Goal: Transaction & Acquisition: Purchase product/service

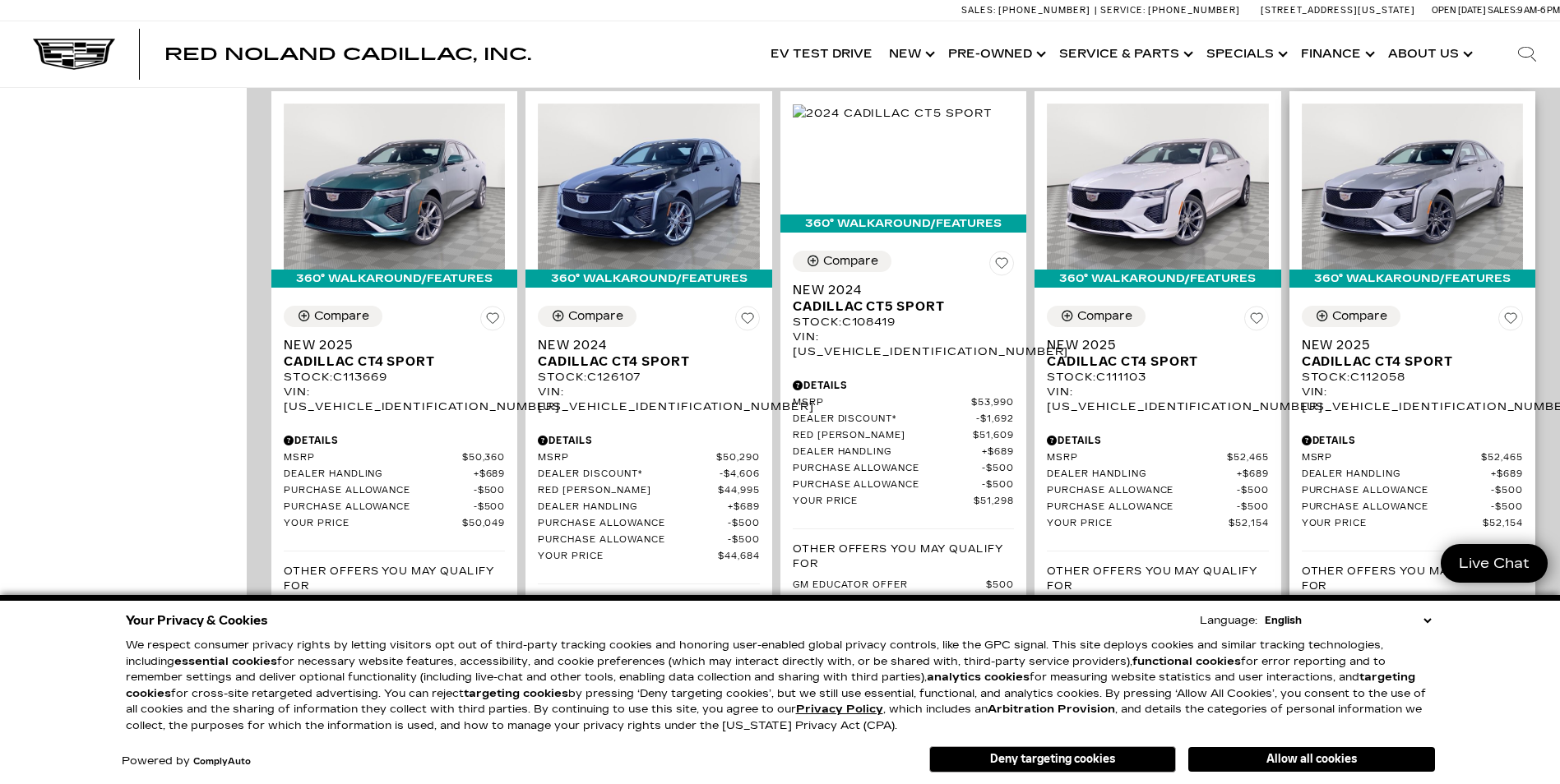
scroll to position [1890, 0]
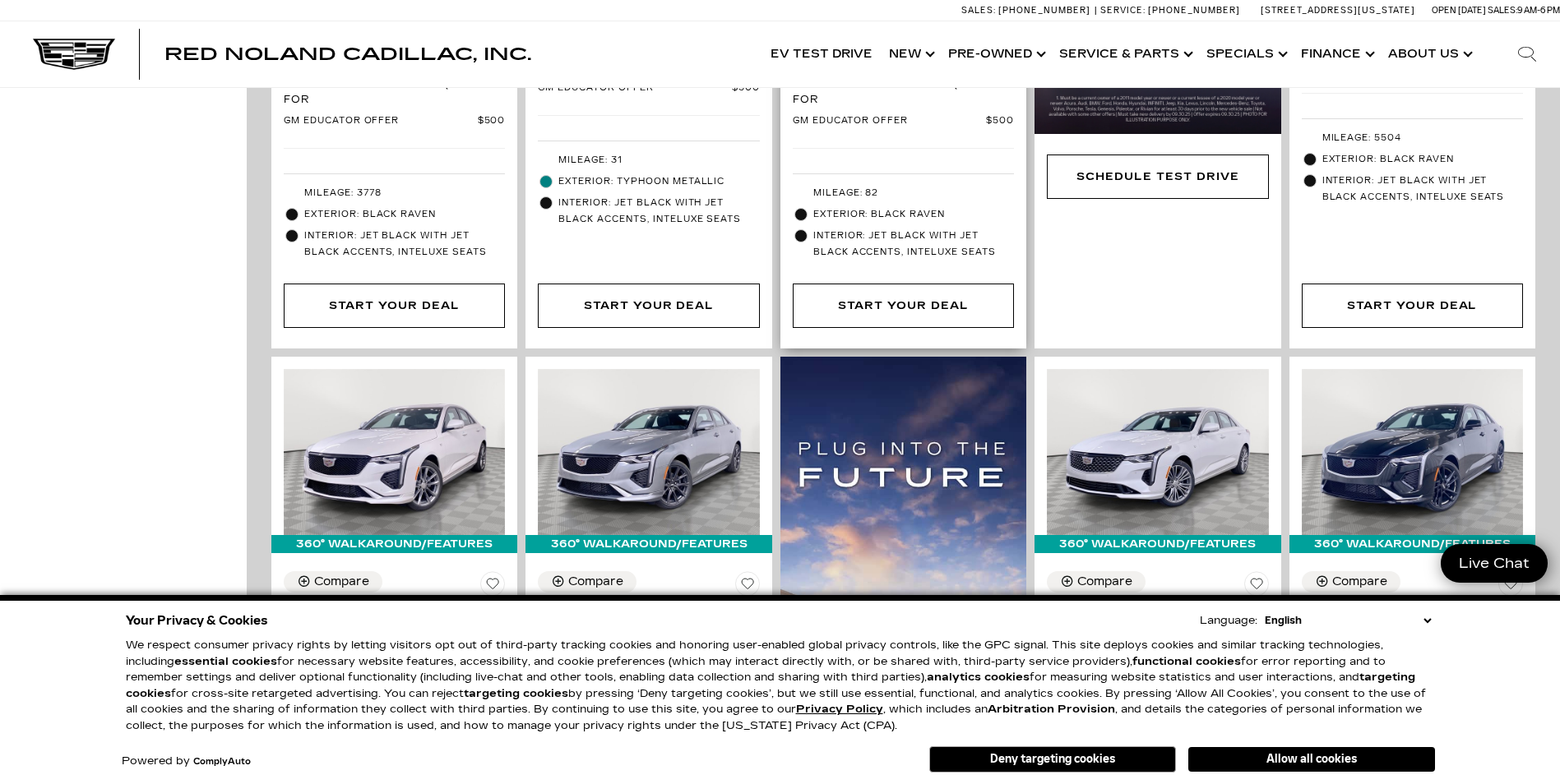
scroll to position [987, 0]
